Goal: Use online tool/utility: Utilize a website feature to perform a specific function

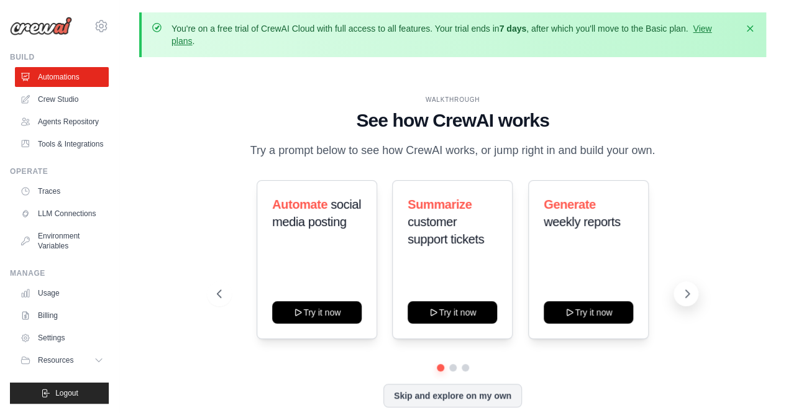
click at [677, 292] on button at bounding box center [686, 294] width 25 height 25
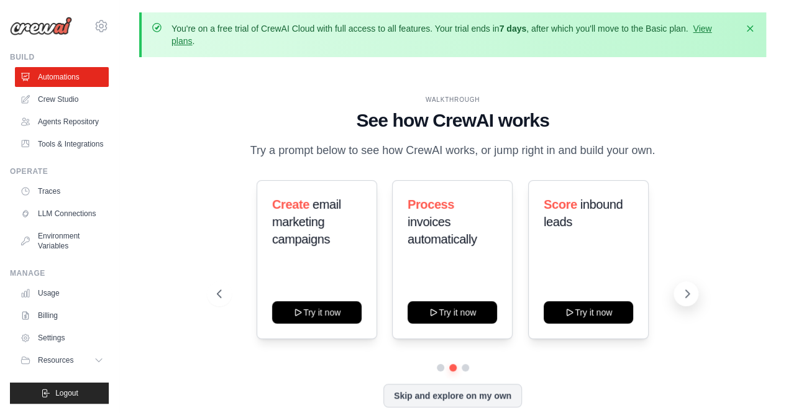
click at [677, 292] on button at bounding box center [686, 294] width 25 height 25
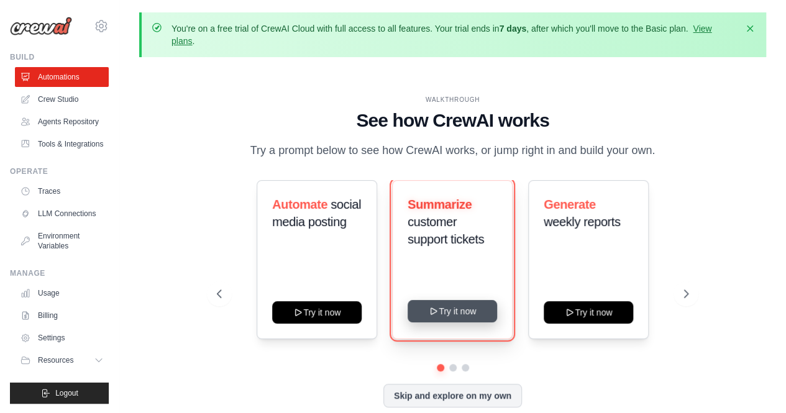
click at [449, 315] on button "Try it now" at bounding box center [452, 311] width 89 height 22
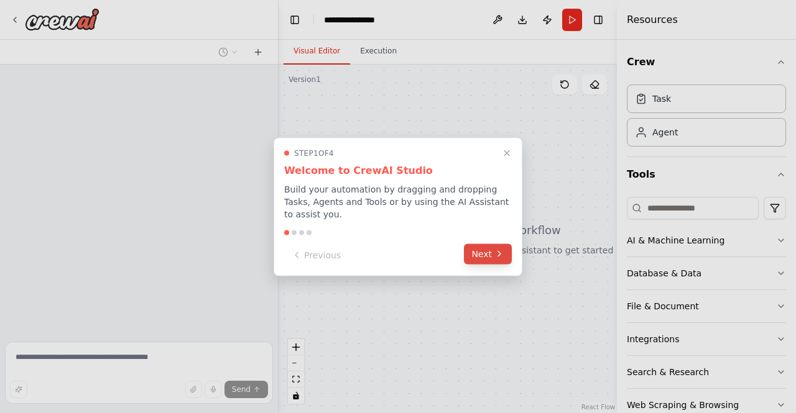
click at [493, 250] on button "Next" at bounding box center [488, 254] width 48 height 21
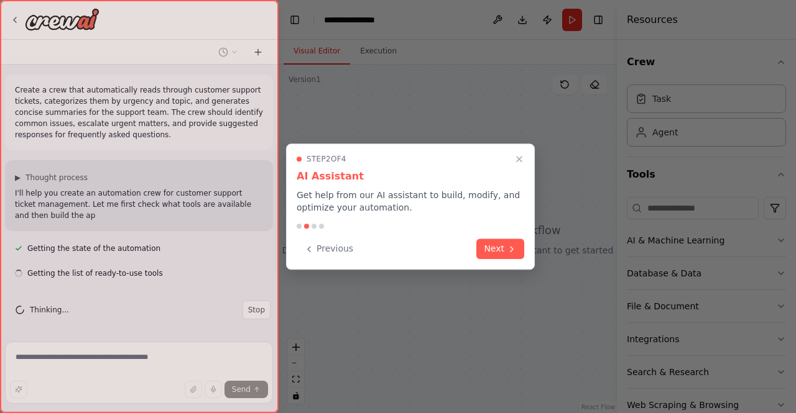
scroll to position [1, 0]
click at [493, 250] on button "Next" at bounding box center [500, 249] width 48 height 21
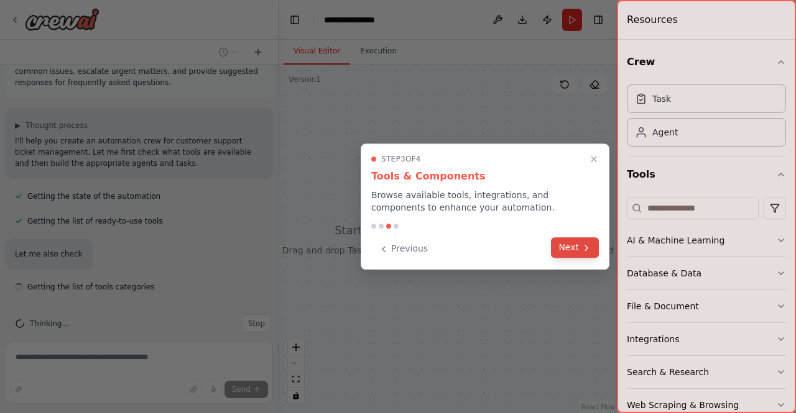
scroll to position [67, 0]
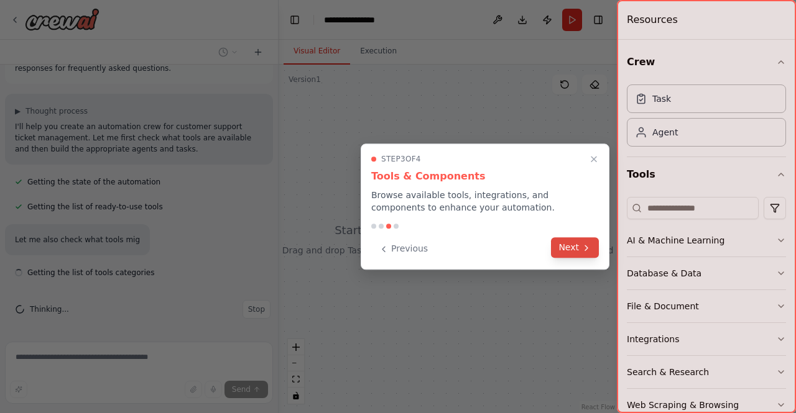
click at [574, 249] on button "Next" at bounding box center [575, 247] width 48 height 21
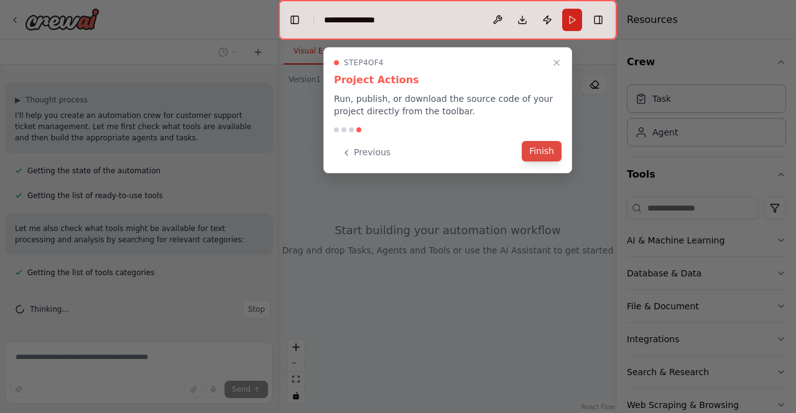
scroll to position [103, 0]
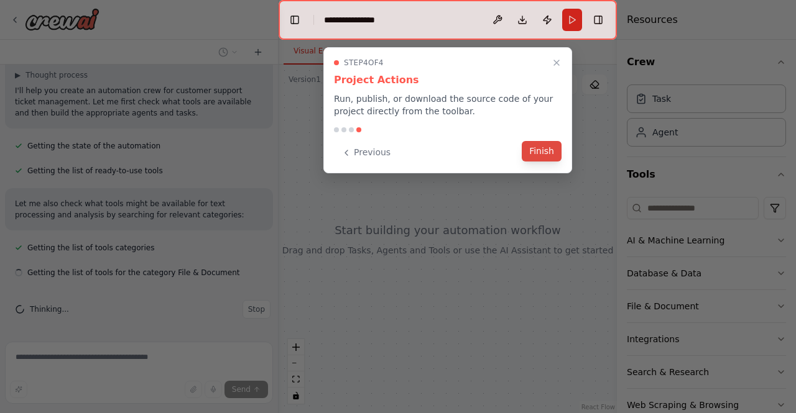
click at [543, 152] on button "Finish" at bounding box center [541, 151] width 40 height 21
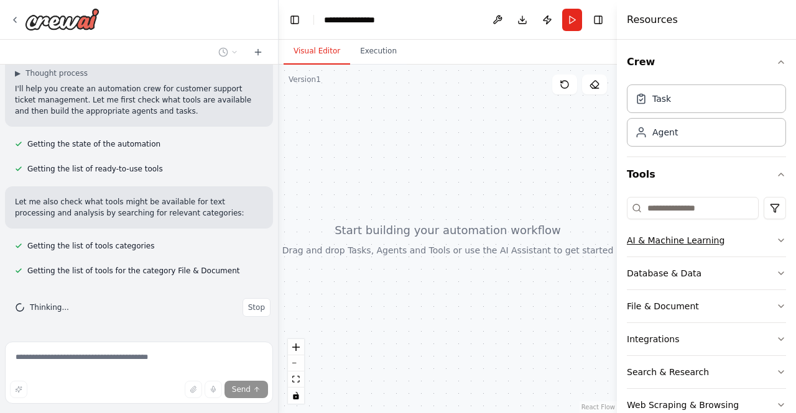
click at [748, 242] on button "AI & Machine Learning" at bounding box center [705, 240] width 159 height 32
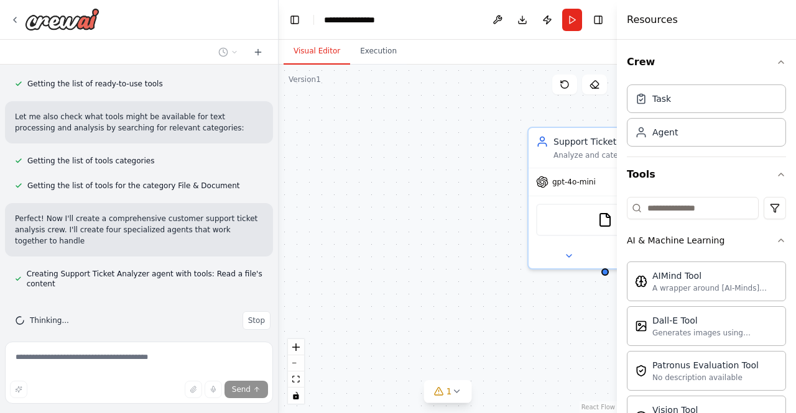
scroll to position [201, 0]
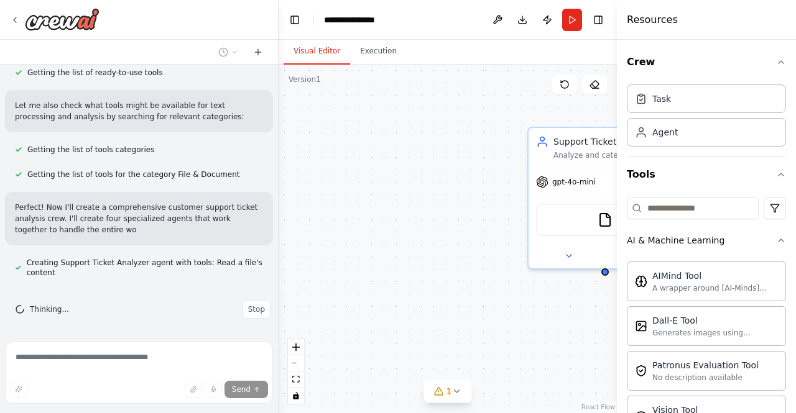
click at [597, 340] on div "Support Ticket Analyzer Analyze and categorize customer support tickets by read…" at bounding box center [447, 239] width 338 height 349
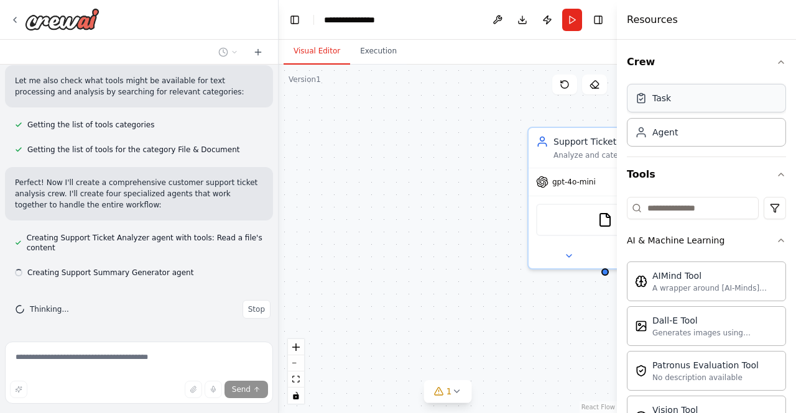
click at [664, 108] on div "Task" at bounding box center [705, 98] width 159 height 29
click at [670, 134] on div "Agent" at bounding box center [664, 132] width 25 height 12
